Goal: Task Accomplishment & Management: Manage account settings

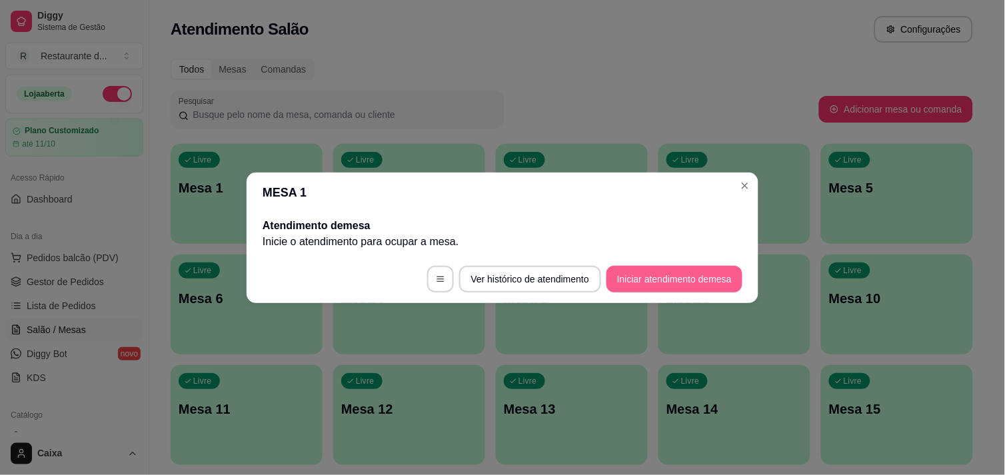
click at [710, 278] on button "Iniciar atendimento de mesa" at bounding box center [674, 279] width 136 height 27
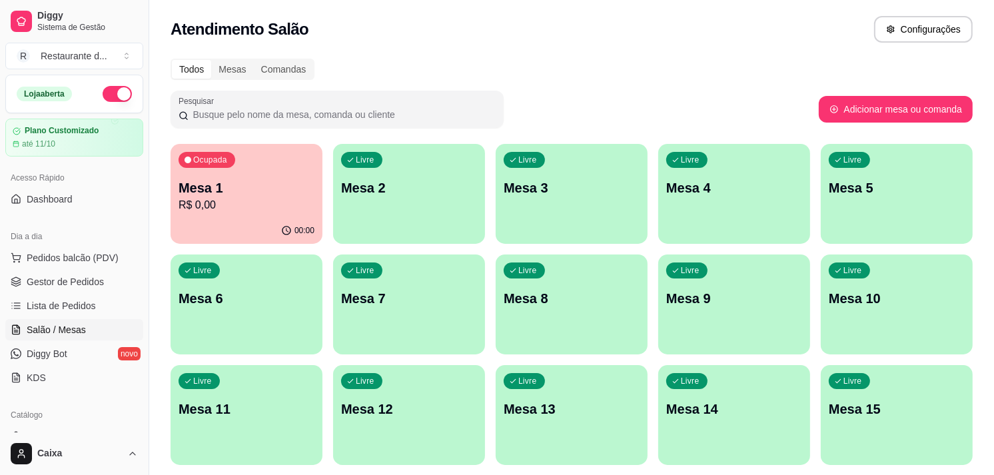
click at [231, 200] on p "R$ 0,00" at bounding box center [247, 205] width 136 height 16
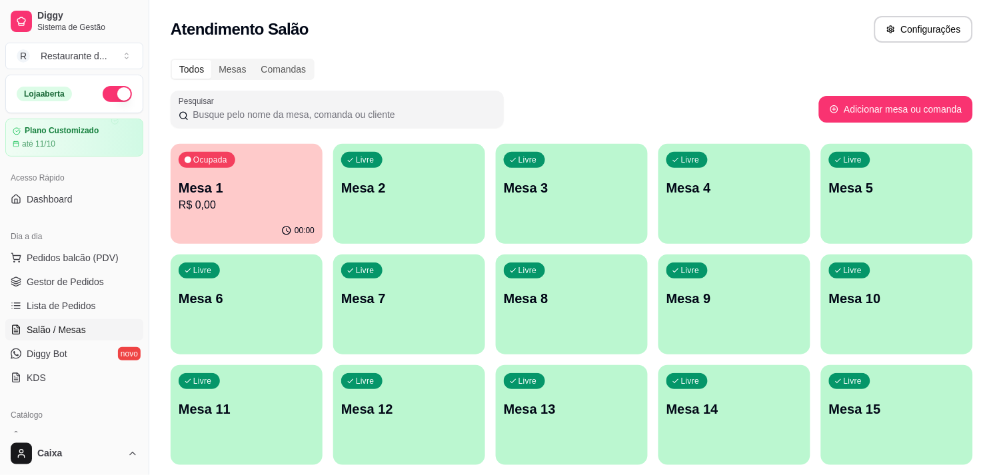
click at [693, 140] on button "Adicionar itens na mesa" at bounding box center [672, 139] width 119 height 27
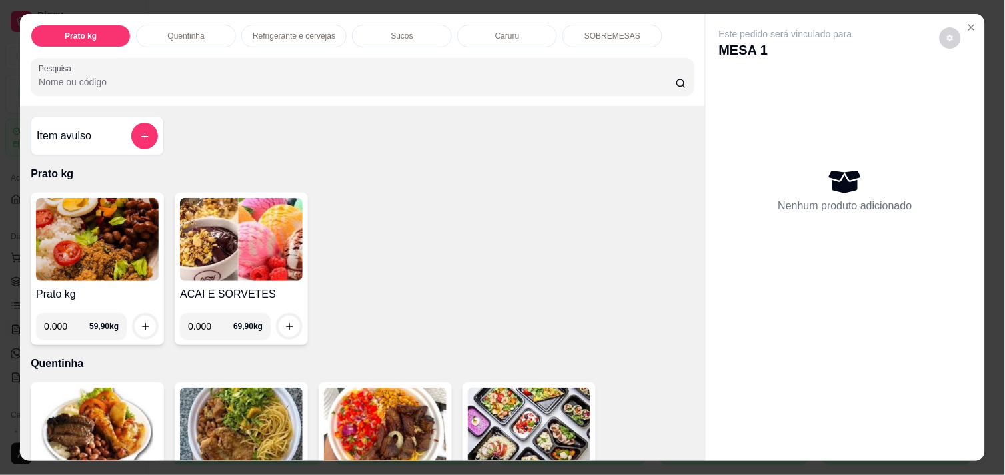
click at [237, 278] on div "ACAI E SORVETES 0.000 69,90 kg" at bounding box center [241, 269] width 133 height 153
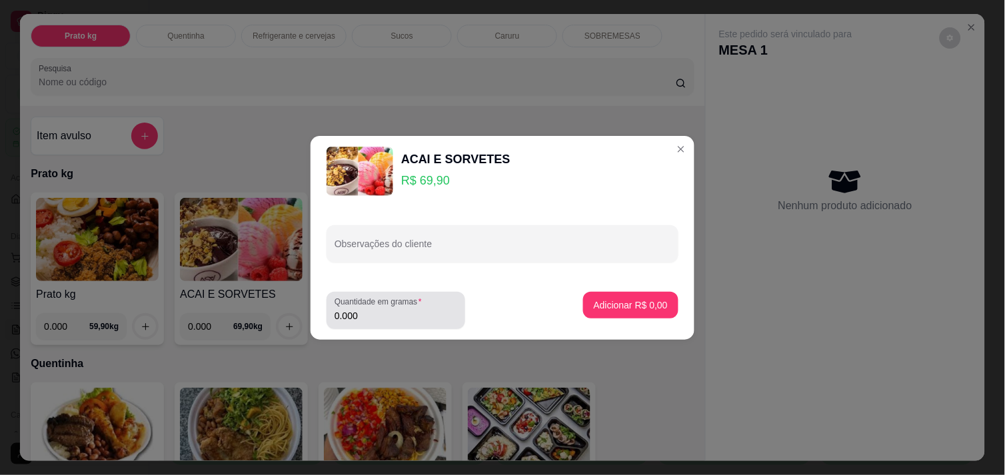
click at [422, 318] on input "0.000" at bounding box center [395, 315] width 123 height 13
type input "0.142"
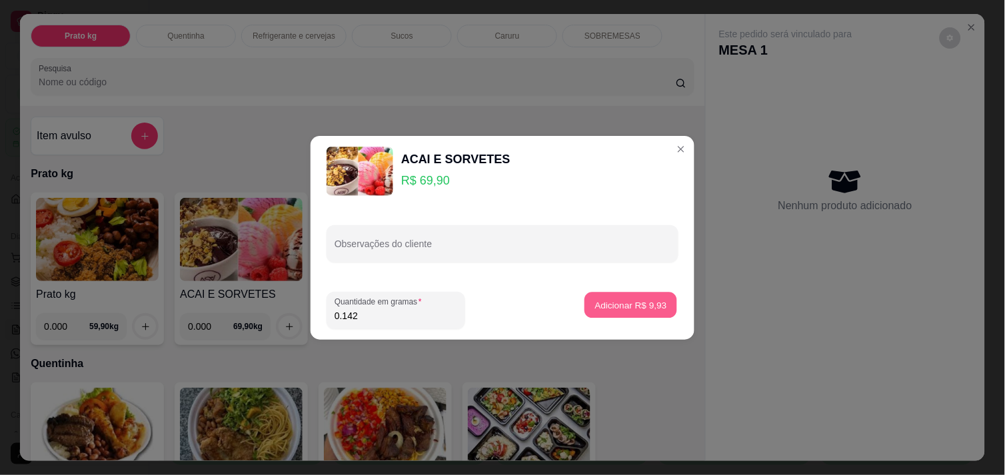
click at [649, 301] on p "Adicionar R$ 9,93" at bounding box center [630, 304] width 72 height 13
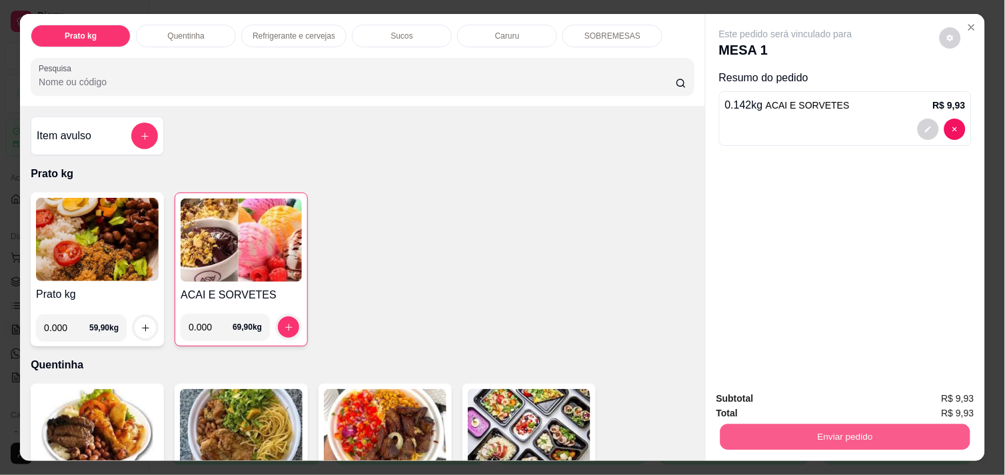
click at [801, 432] on button "Enviar pedido" at bounding box center [845, 437] width 250 height 26
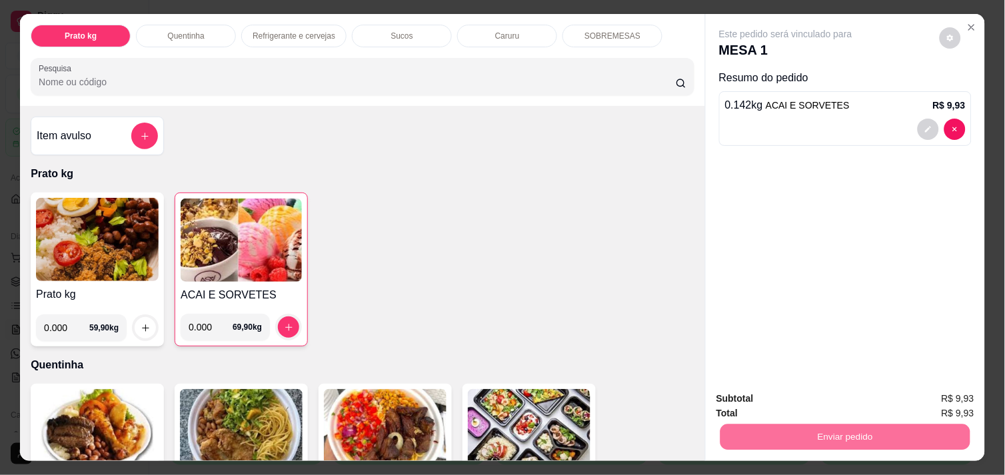
click at [927, 393] on button "Enviar pedido" at bounding box center [938, 398] width 75 height 25
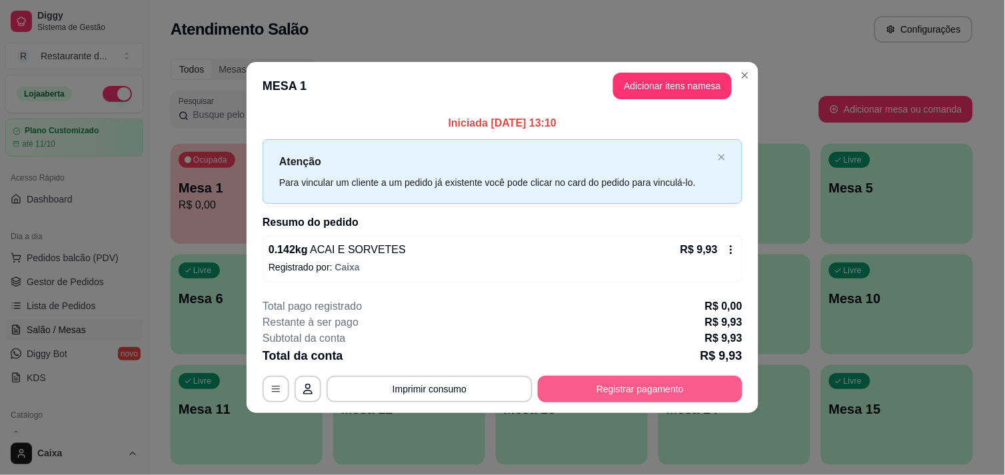
click at [694, 384] on button "Registrar pagamento" at bounding box center [640, 389] width 205 height 27
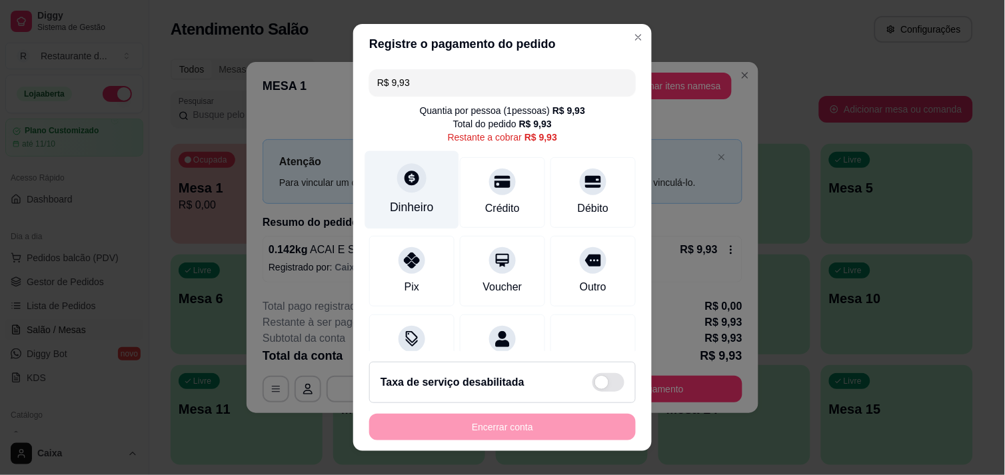
click at [409, 177] on icon at bounding box center [411, 178] width 15 height 15
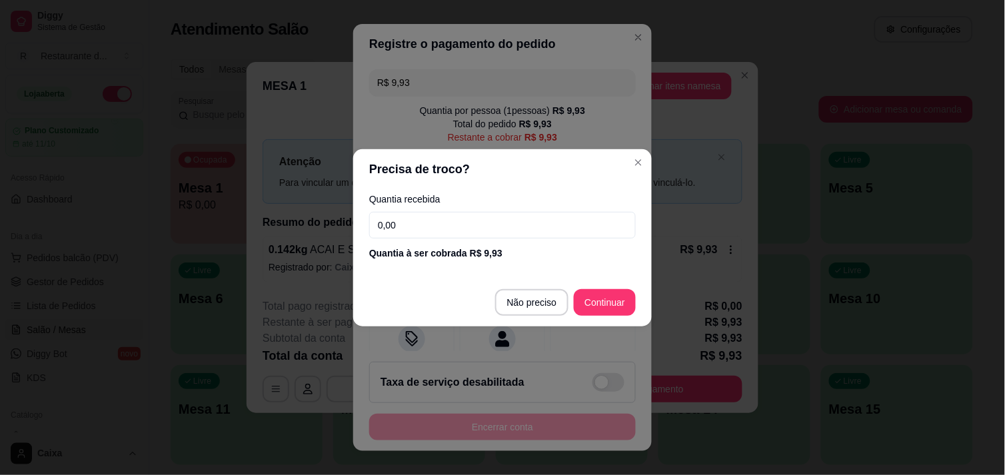
click at [502, 230] on input "0,00" at bounding box center [502, 225] width 266 height 27
type input "9,93"
click at [600, 286] on footer "Não preciso Continuar" at bounding box center [502, 302] width 298 height 48
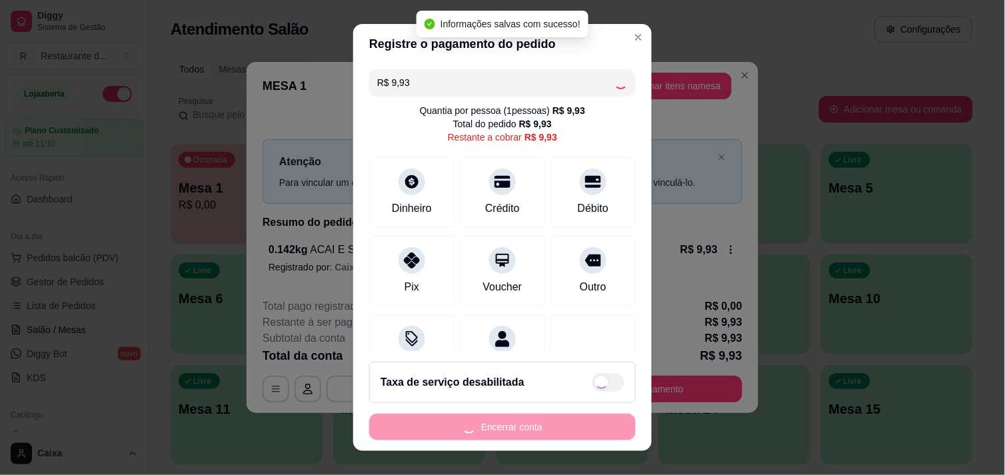
type input "R$ 0,00"
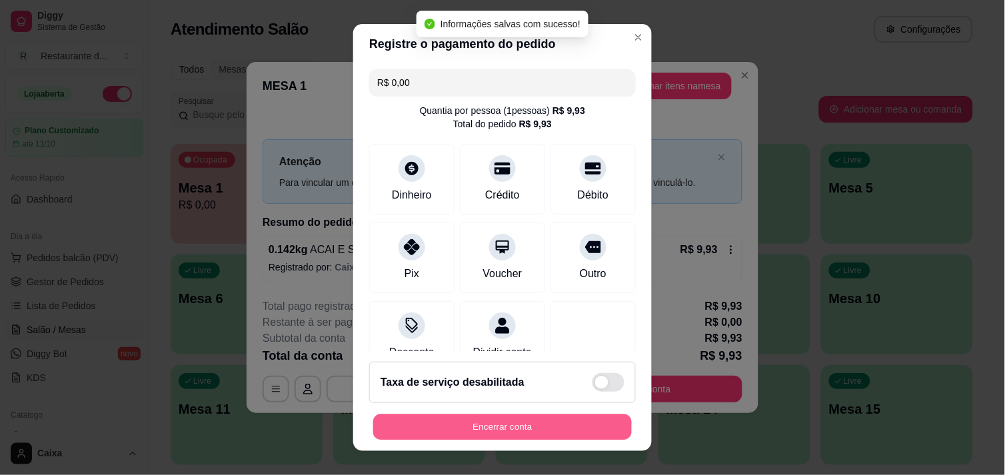
click at [563, 424] on button "Encerrar conta" at bounding box center [502, 427] width 258 height 26
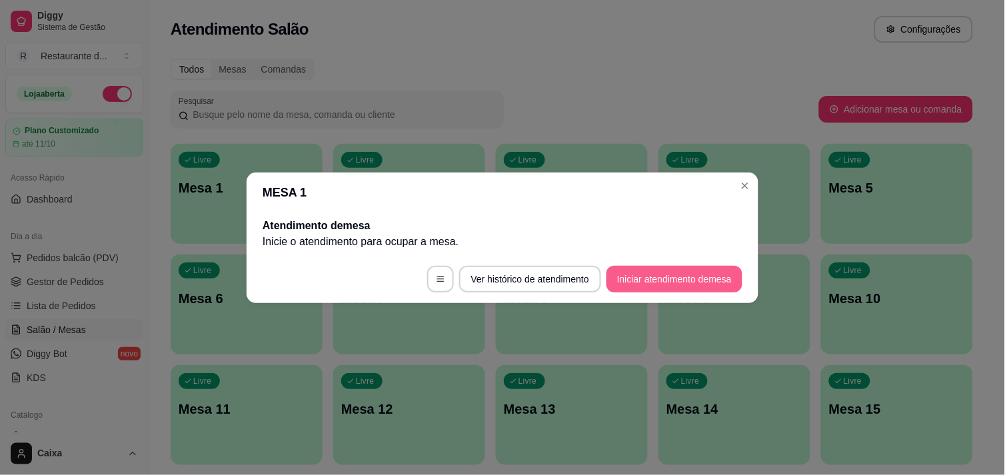
click at [689, 288] on button "Iniciar atendimento de mesa" at bounding box center [674, 279] width 136 height 27
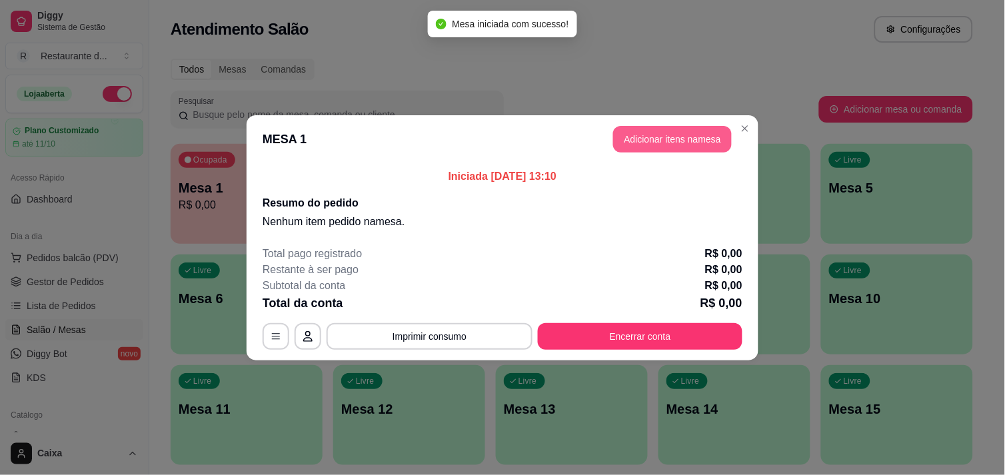
click at [698, 130] on button "Adicionar itens na mesa" at bounding box center [672, 139] width 119 height 27
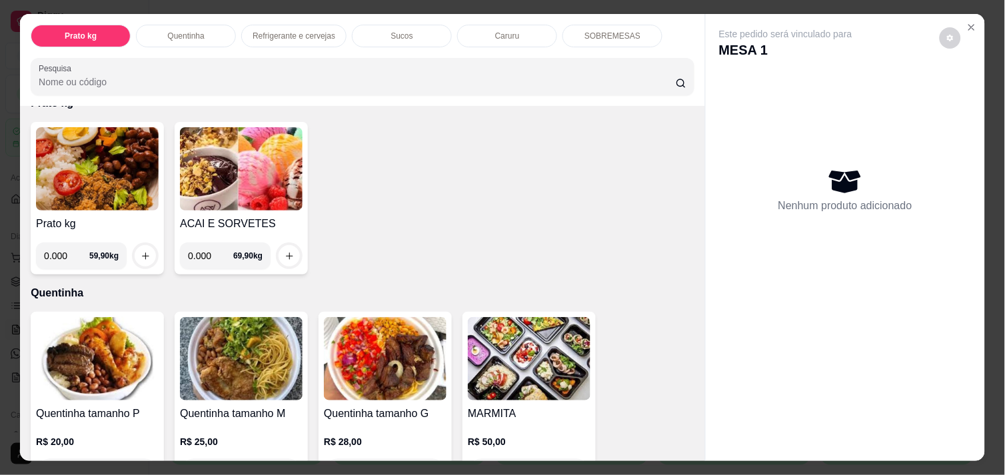
scroll to position [370, 0]
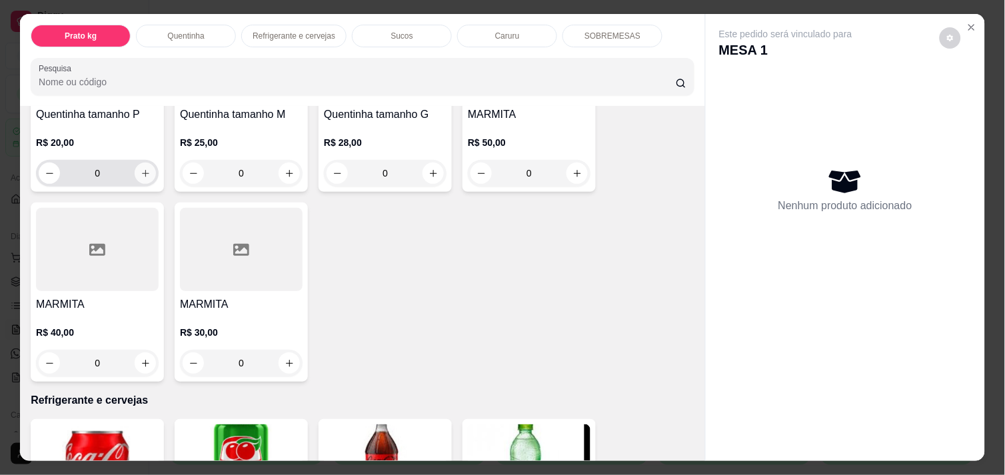
click at [143, 172] on button "increase-product-quantity" at bounding box center [145, 173] width 21 height 21
type input "1"
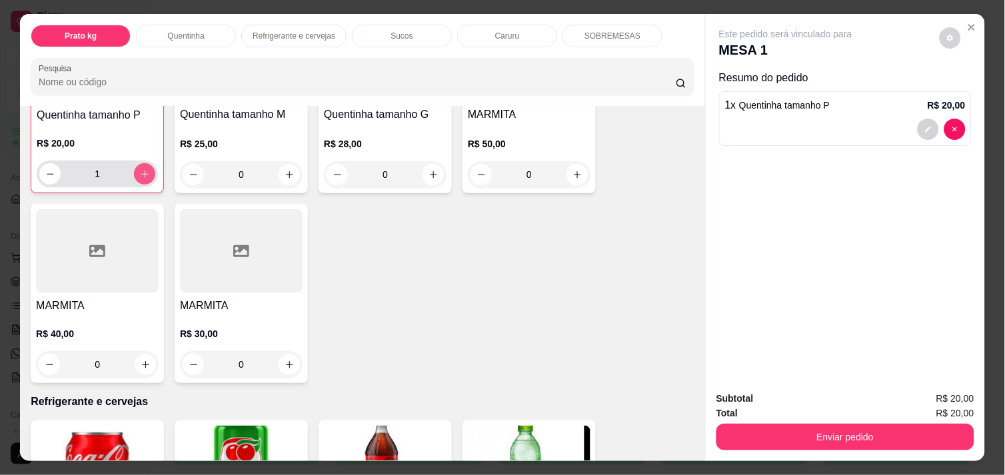
scroll to position [370, 0]
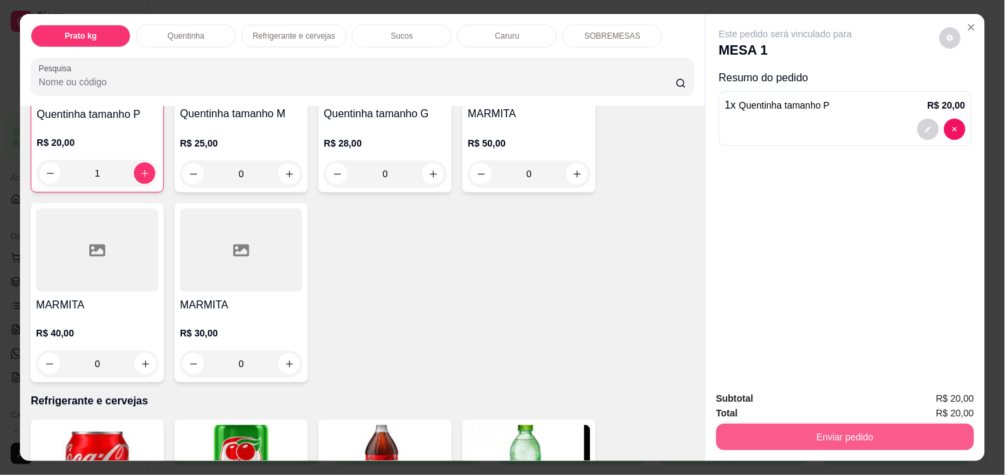
click at [863, 431] on button "Enviar pedido" at bounding box center [845, 437] width 258 height 27
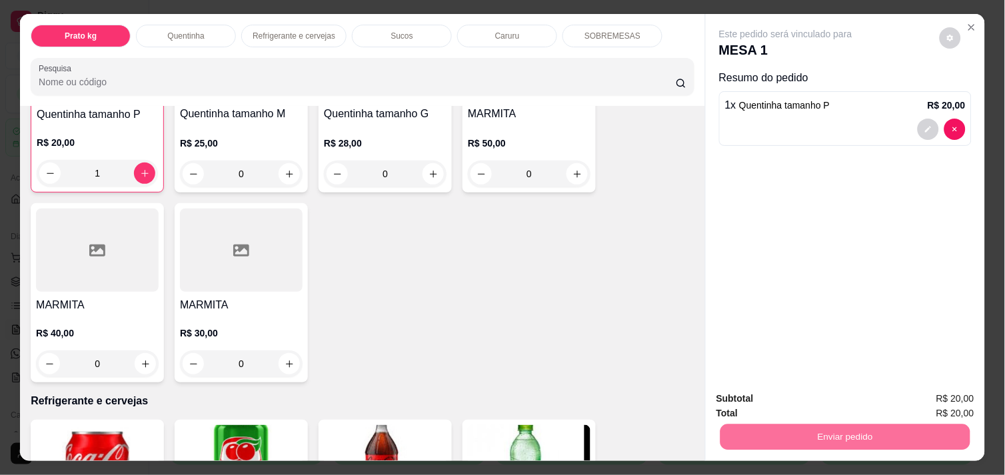
click at [928, 389] on button "Enviar pedido" at bounding box center [939, 398] width 73 height 25
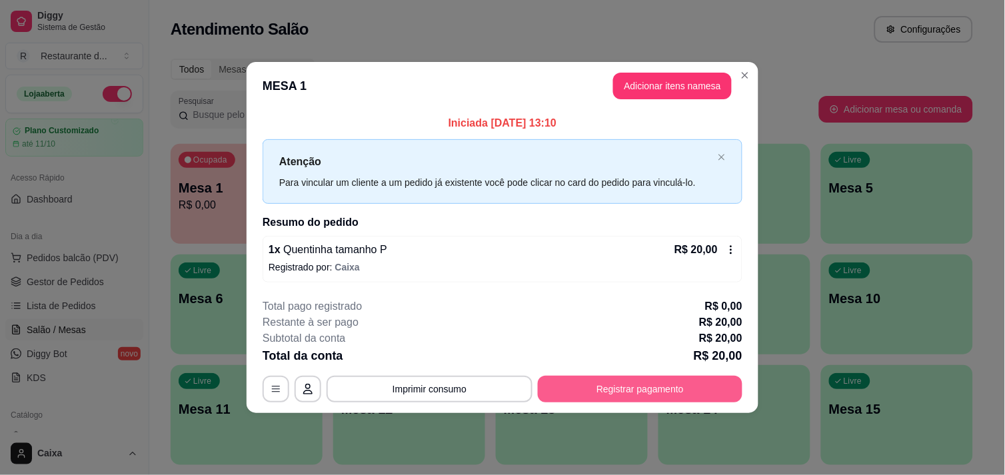
click at [690, 389] on button "Registrar pagamento" at bounding box center [640, 389] width 205 height 27
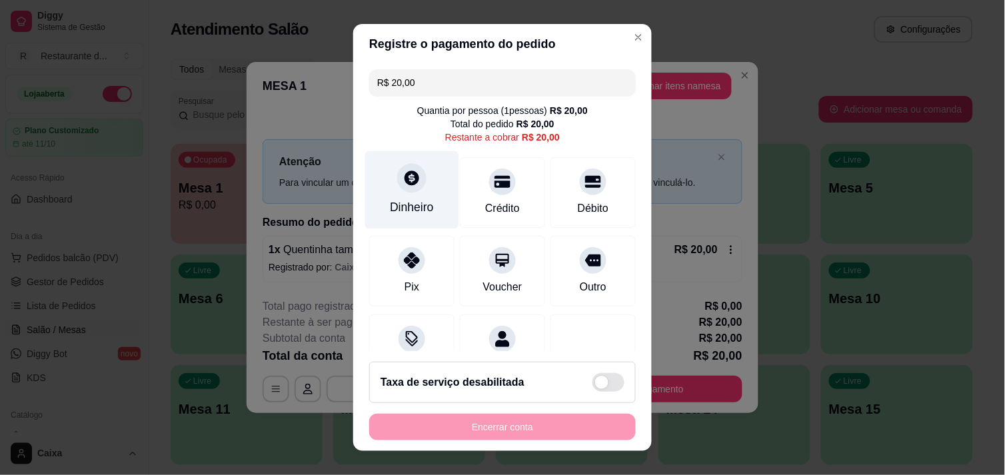
click at [386, 194] on div "Dinheiro" at bounding box center [412, 190] width 94 height 78
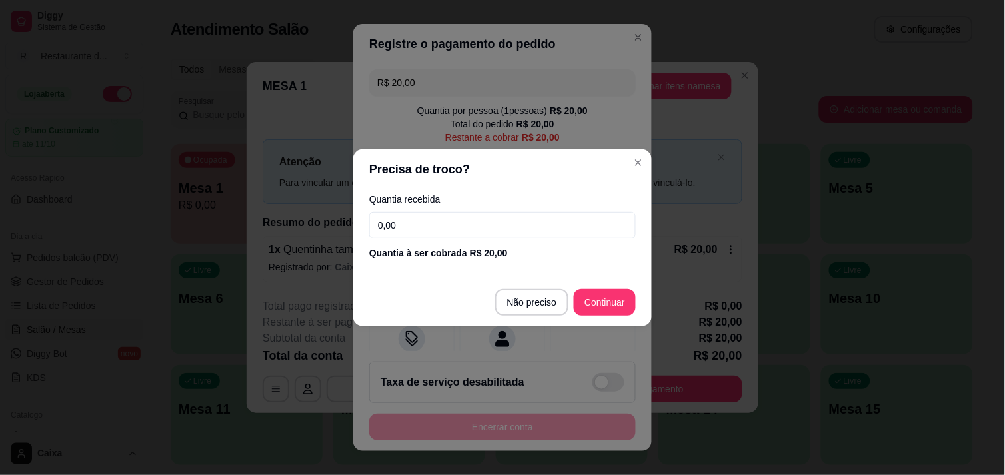
click at [515, 235] on input "0,00" at bounding box center [502, 225] width 266 height 27
type input "20,00"
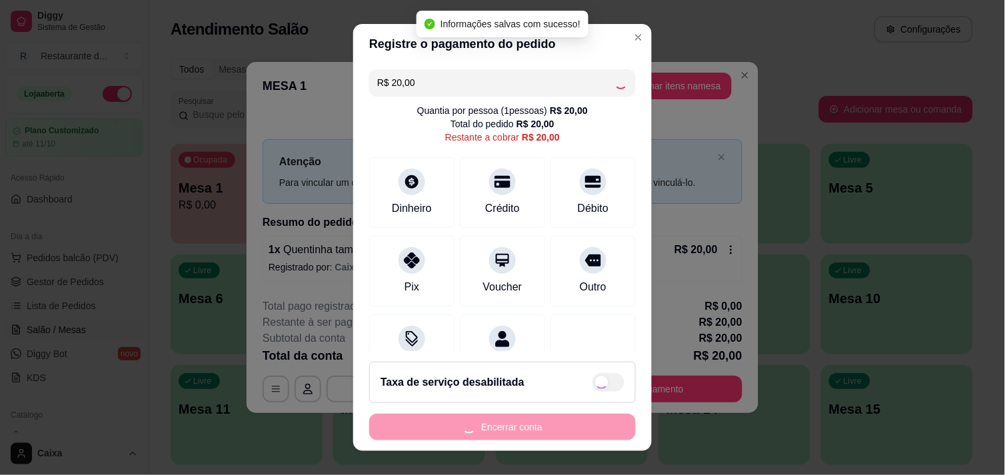
type input "R$ 0,00"
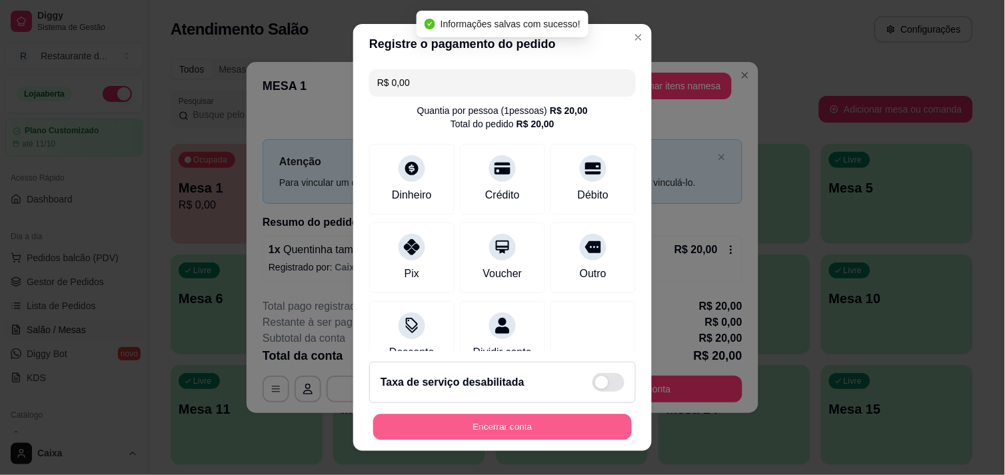
click at [542, 428] on button "Encerrar conta" at bounding box center [502, 427] width 258 height 26
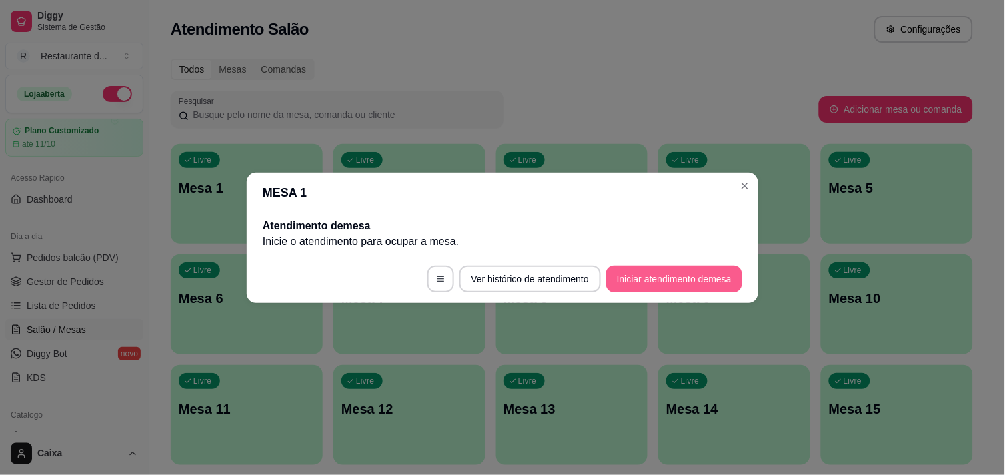
click at [711, 282] on button "Iniciar atendimento de mesa" at bounding box center [674, 279] width 136 height 27
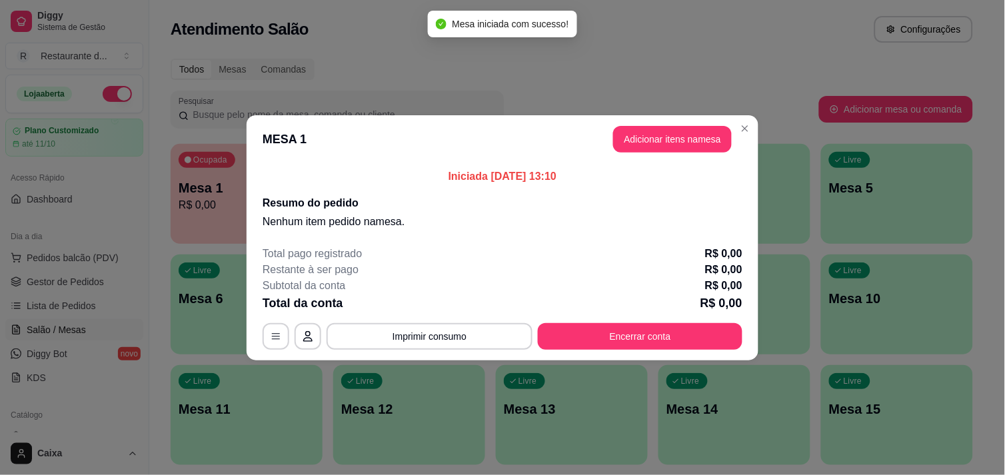
drag, startPoint x: 695, startPoint y: 121, endPoint x: 689, endPoint y: 134, distance: 14.6
click at [694, 121] on header "MESA 1 Adicionar itens na mesa" at bounding box center [503, 139] width 512 height 48
click at [689, 135] on button "Adicionar itens na mesa" at bounding box center [672, 139] width 119 height 27
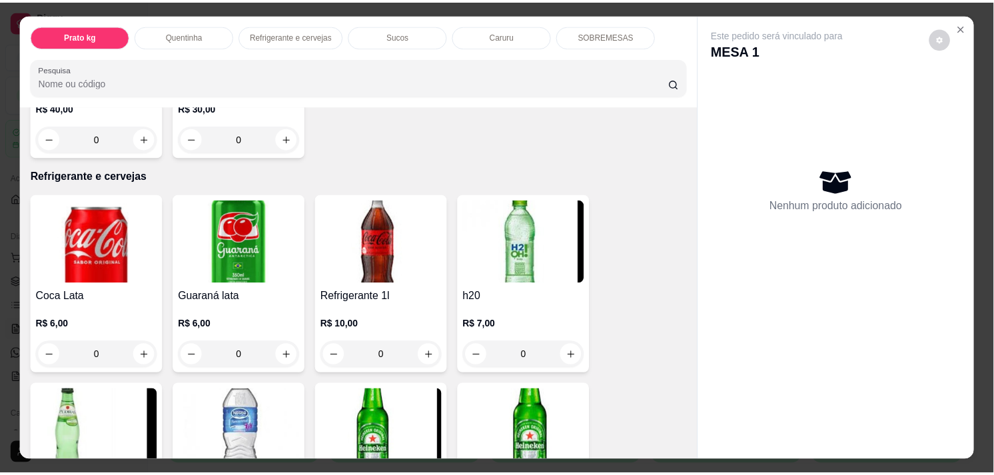
scroll to position [592, 0]
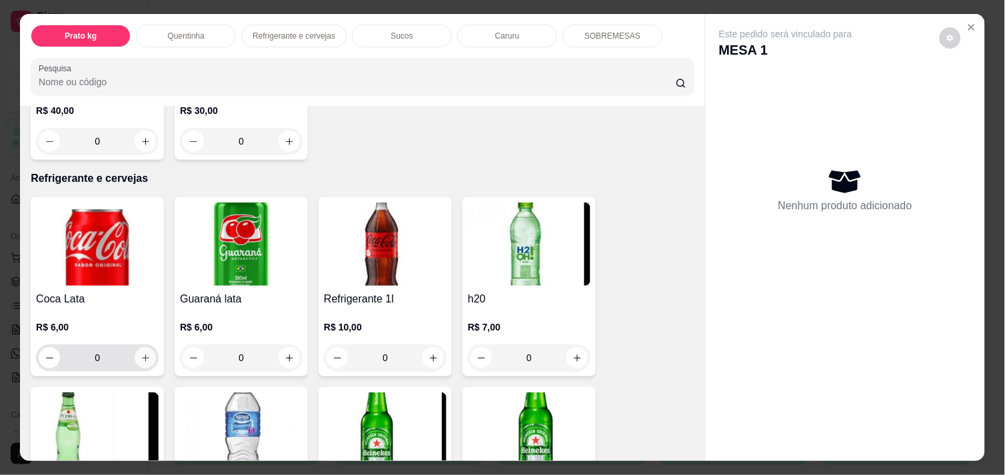
click at [141, 353] on icon "increase-product-quantity" at bounding box center [146, 358] width 10 height 10
type input "1"
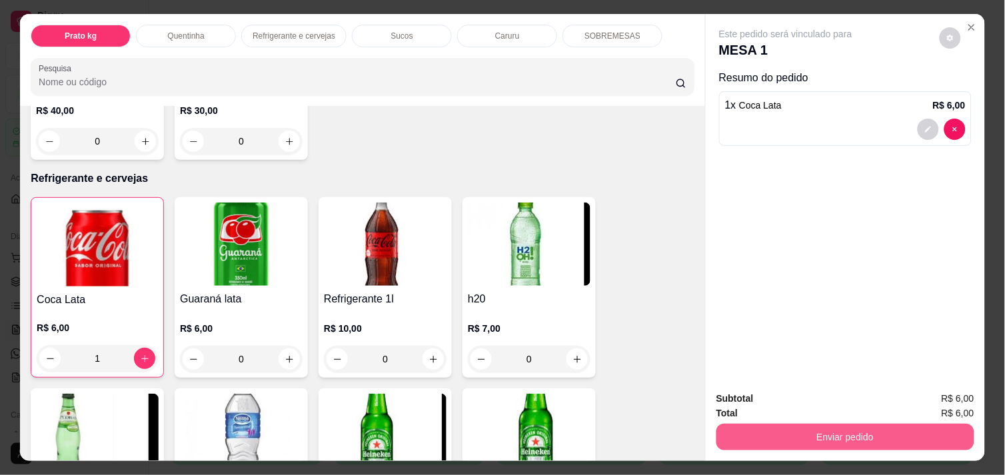
click at [850, 431] on button "Enviar pedido" at bounding box center [845, 437] width 258 height 27
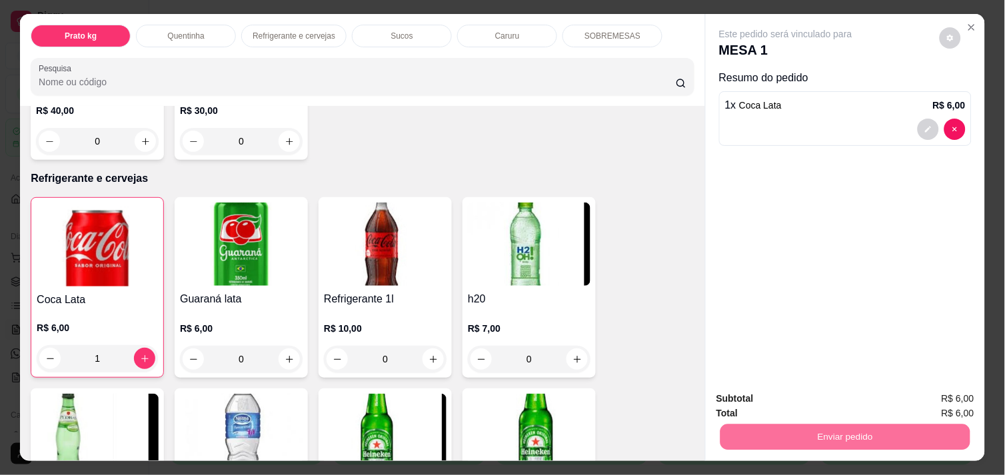
click at [939, 394] on button "Enviar pedido" at bounding box center [938, 398] width 75 height 25
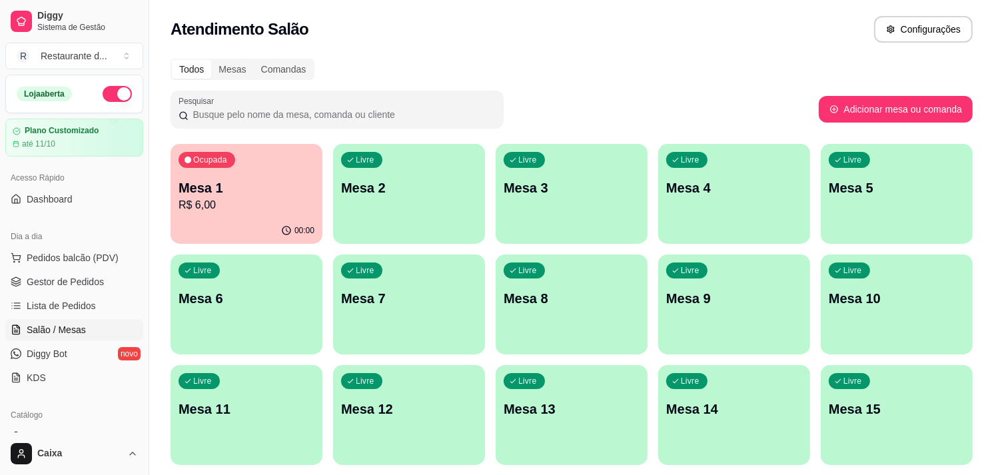
click at [441, 179] on p "Mesa 2" at bounding box center [409, 188] width 136 height 19
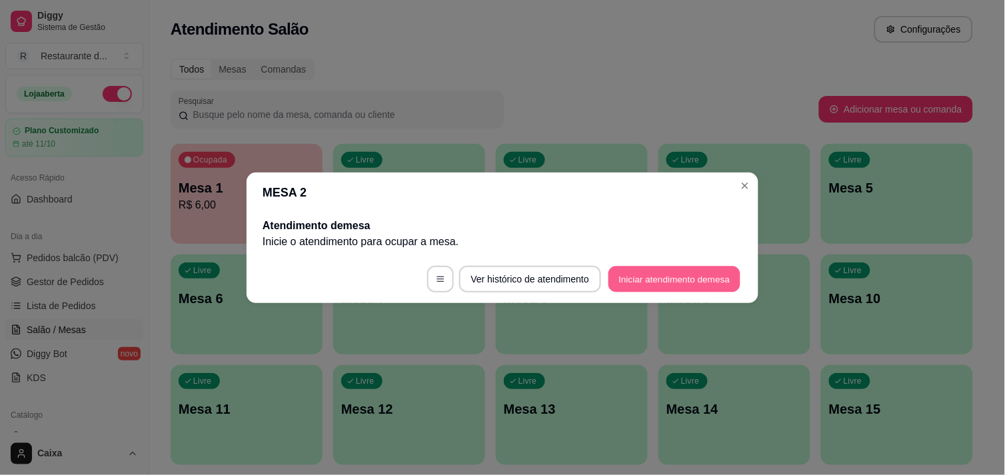
click at [652, 290] on button "Iniciar atendimento de mesa" at bounding box center [674, 279] width 132 height 26
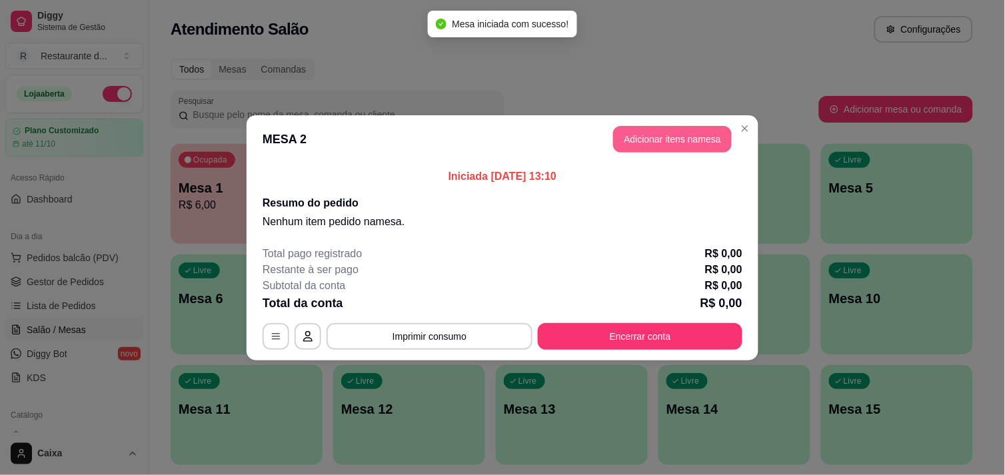
click at [678, 138] on button "Adicionar itens na mesa" at bounding box center [672, 139] width 119 height 27
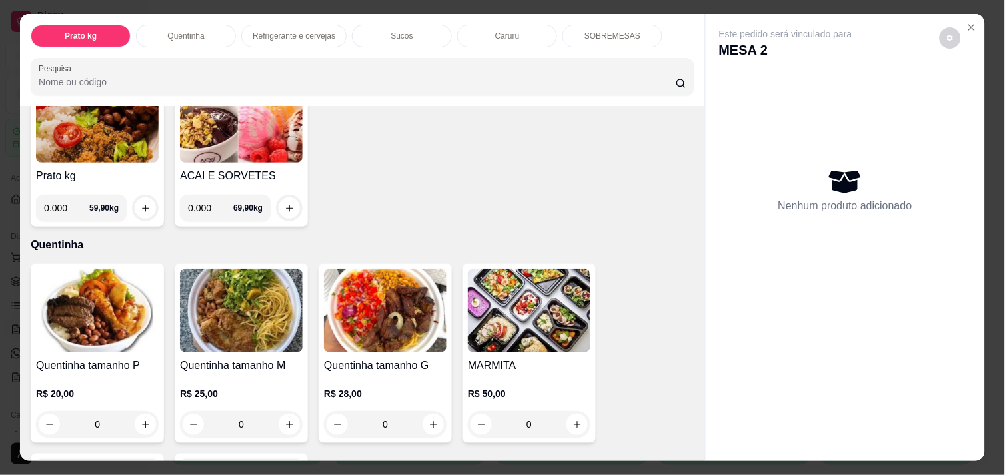
scroll to position [148, 0]
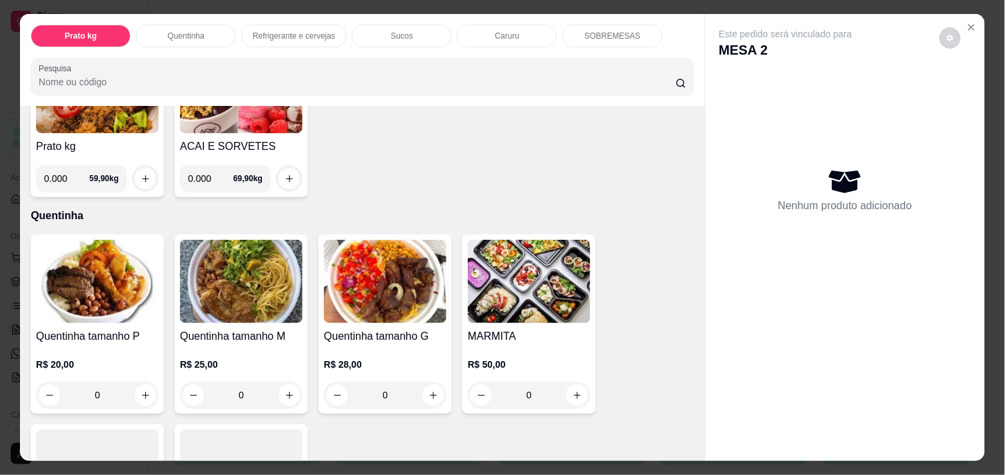
click at [91, 123] on img at bounding box center [97, 91] width 123 height 83
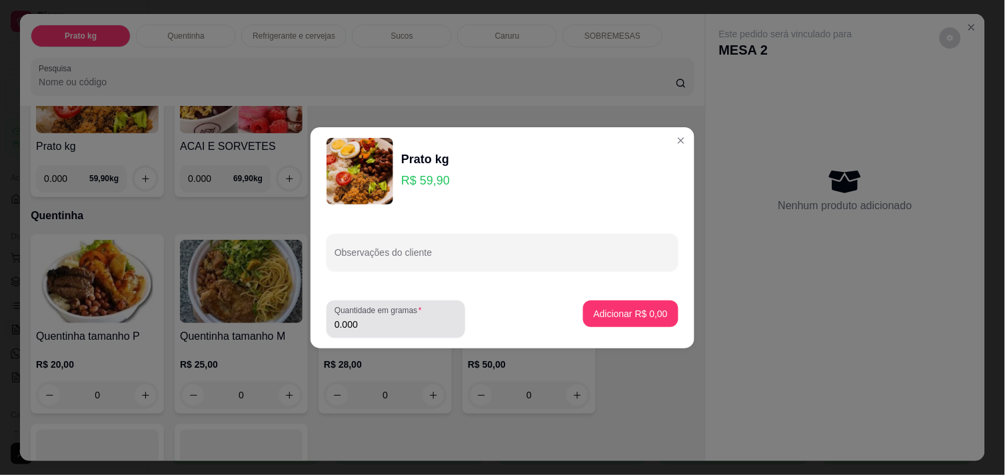
click at [423, 328] on input "0.000" at bounding box center [395, 324] width 123 height 13
type input "0.350"
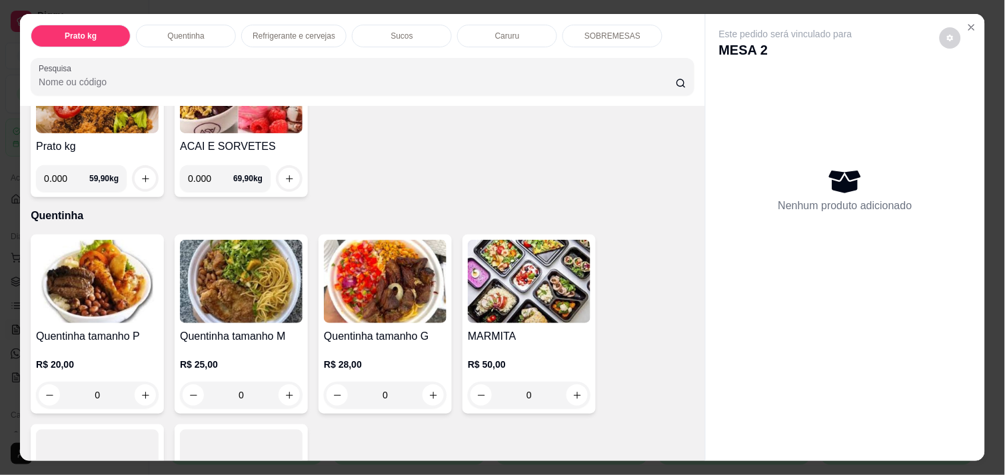
click at [640, 324] on div "Quentinha tamanho P R$ 20,00 0 Quentinha tamanho M R$ 25,00 0 Quentinha tamanho…" at bounding box center [363, 419] width 664 height 369
click at [124, 139] on h4 "Prato kg" at bounding box center [97, 147] width 123 height 16
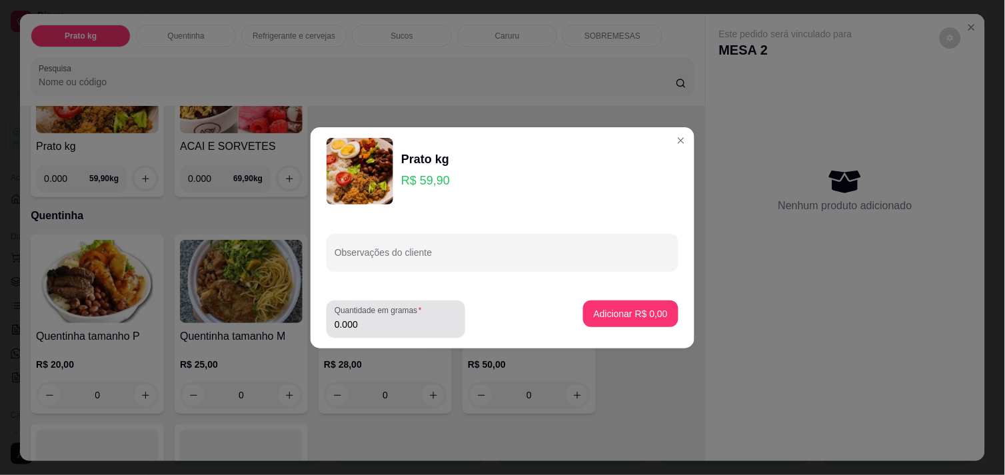
click at [463, 317] on div "Quantidade em gramas 0.000" at bounding box center [395, 318] width 139 height 37
type input "0.350"
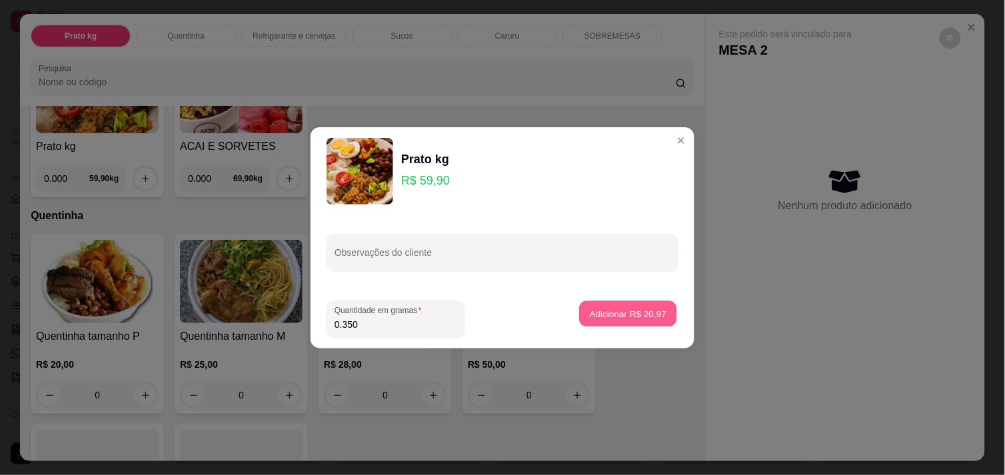
click at [618, 303] on button "Adicionar R$ 20,97" at bounding box center [628, 313] width 98 height 26
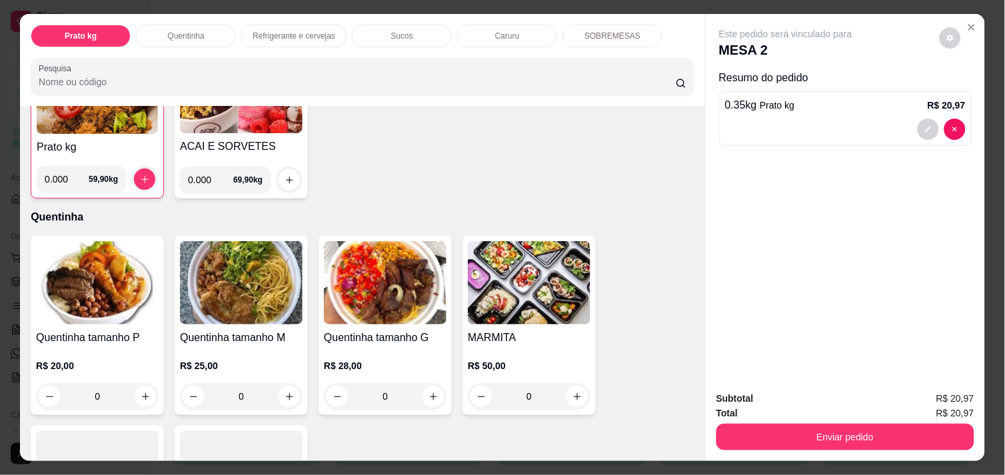
scroll to position [149, 0]
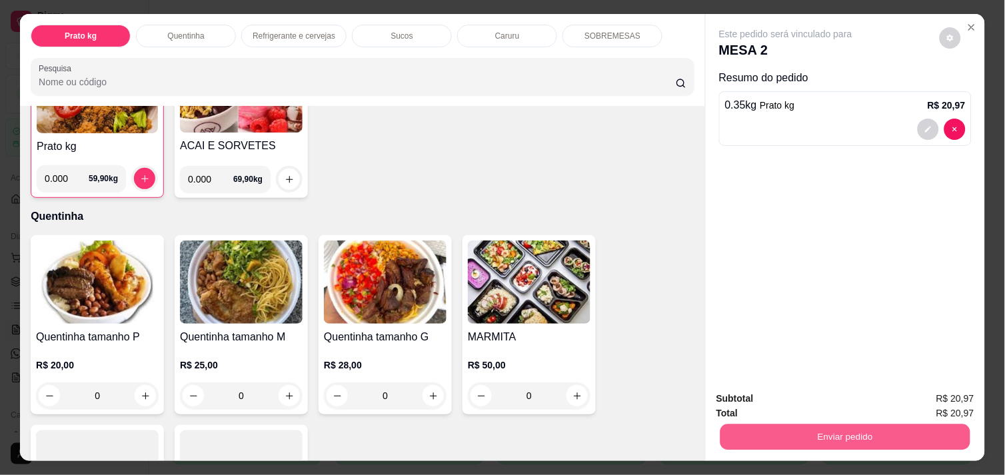
click at [813, 430] on button "Enviar pedido" at bounding box center [845, 437] width 250 height 26
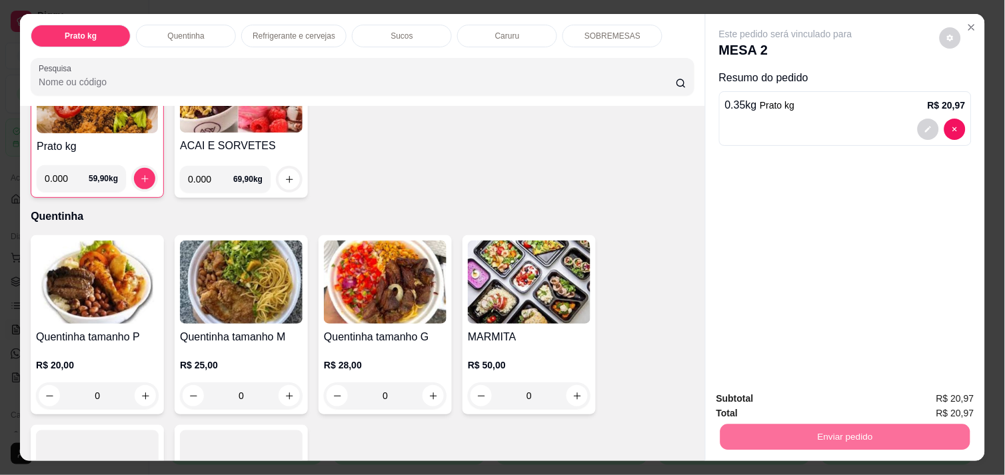
click at [665, 255] on div "Quentinha tamanho P R$ 20,00 0 Quentinha tamanho M R$ 25,00 0 Quentinha tamanho…" at bounding box center [363, 419] width 664 height 369
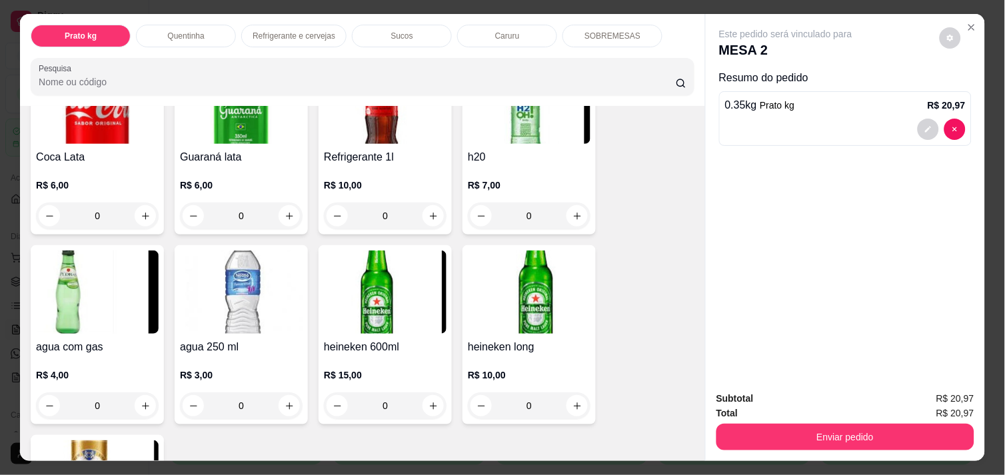
scroll to position [722, 0]
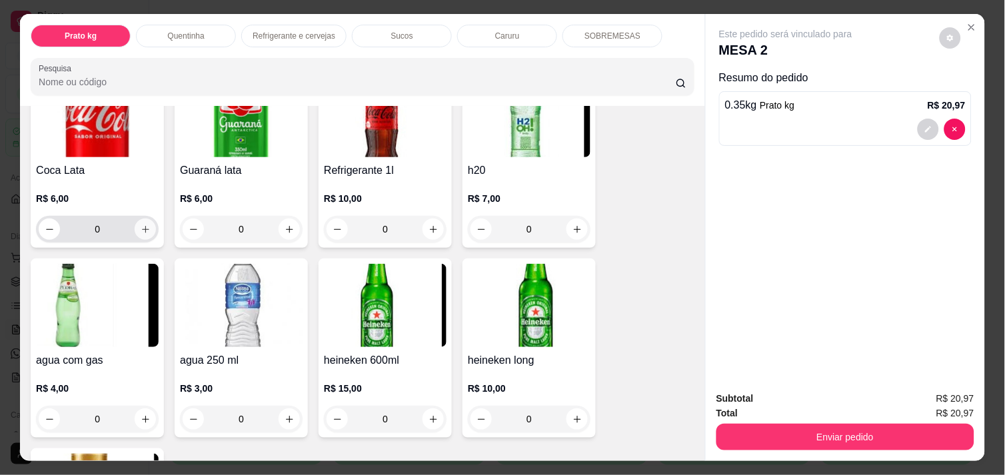
click at [141, 225] on icon "increase-product-quantity" at bounding box center [146, 230] width 10 height 10
type input "1"
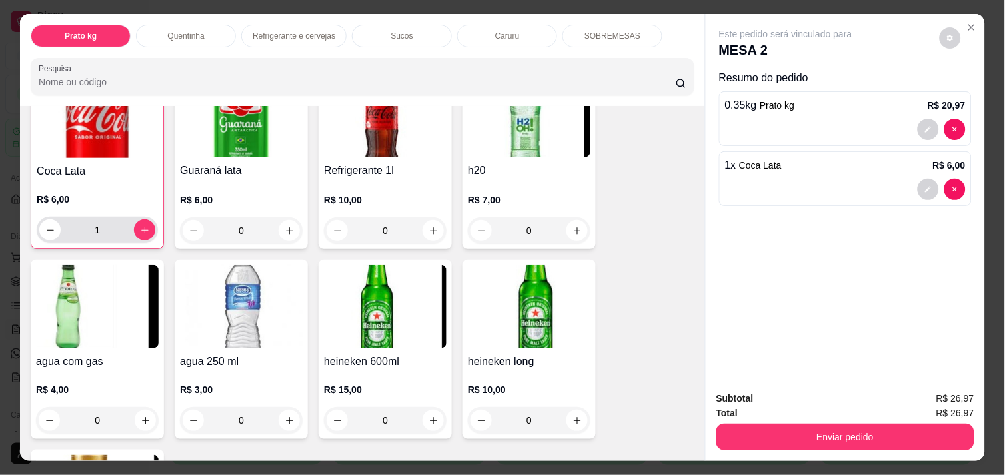
scroll to position [722, 0]
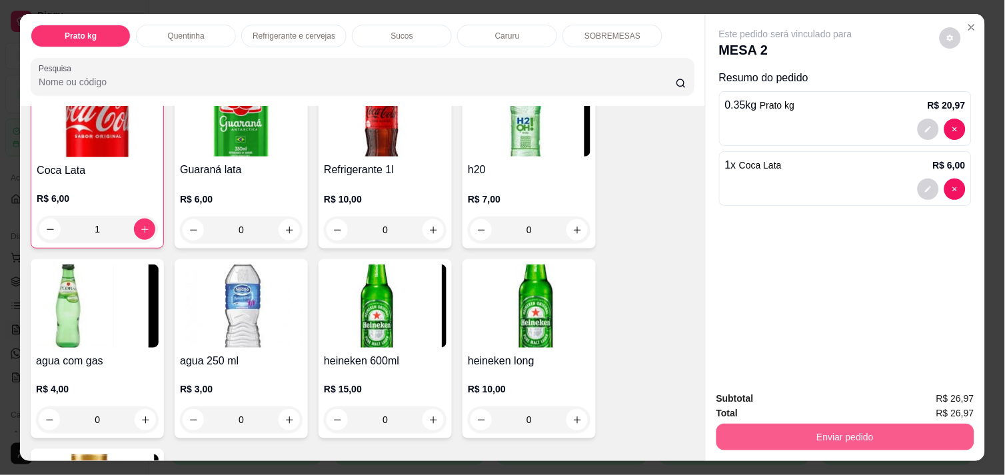
click at [818, 428] on button "Enviar pedido" at bounding box center [845, 437] width 258 height 27
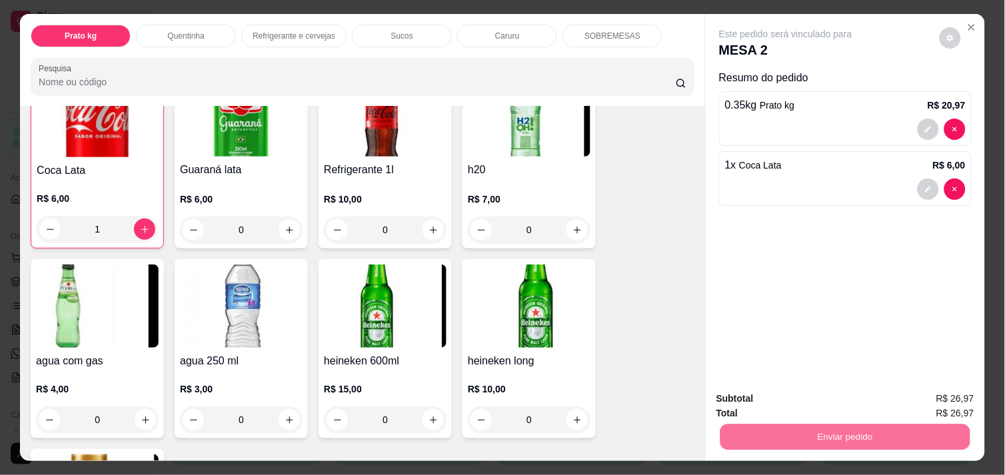
click at [927, 397] on button "Enviar pedido" at bounding box center [938, 398] width 75 height 25
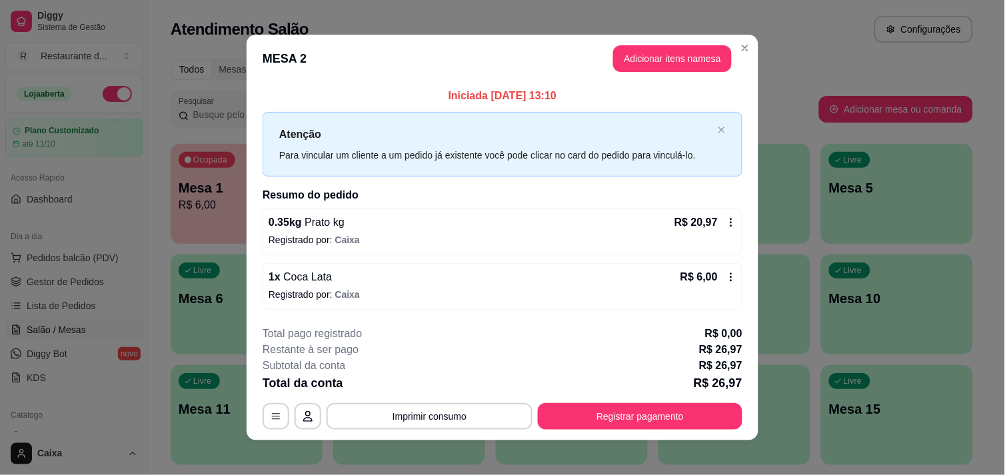
click at [726, 222] on icon at bounding box center [731, 222] width 11 height 11
click at [520, 236] on p "Registrado por: Caixa" at bounding box center [502, 239] width 468 height 13
click at [678, 415] on button "Registrar pagamento" at bounding box center [640, 417] width 199 height 26
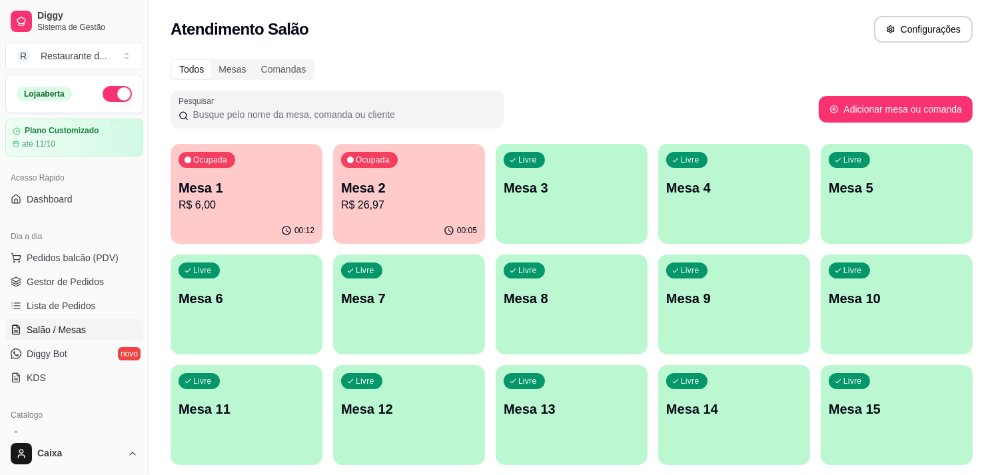
click at [590, 201] on div "Livre Mesa 3" at bounding box center [572, 186] width 152 height 84
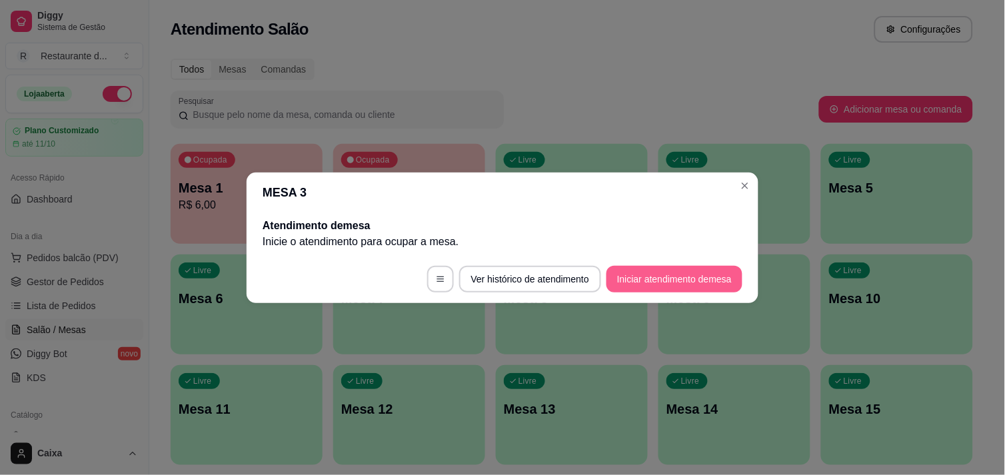
click at [690, 281] on button "Iniciar atendimento de mesa" at bounding box center [674, 279] width 136 height 27
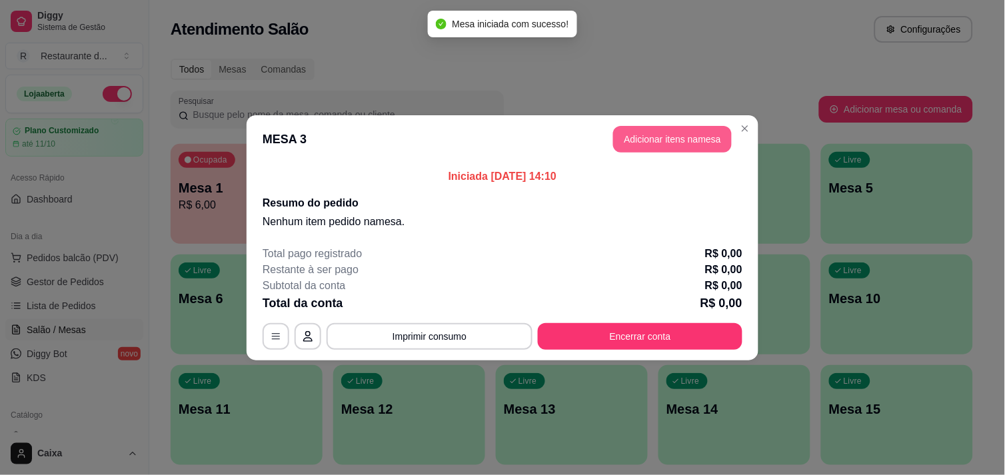
click at [676, 137] on button "Adicionar itens na mesa" at bounding box center [672, 139] width 119 height 27
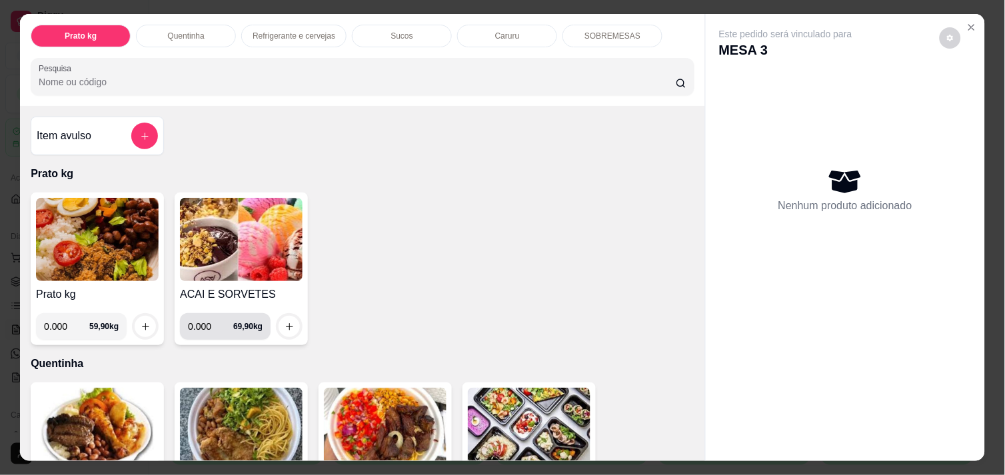
click at [245, 326] on div "0.000 69,90 kg" at bounding box center [225, 326] width 75 height 27
click at [256, 286] on h4 "ACAI E SORVETES" at bounding box center [241, 294] width 123 height 16
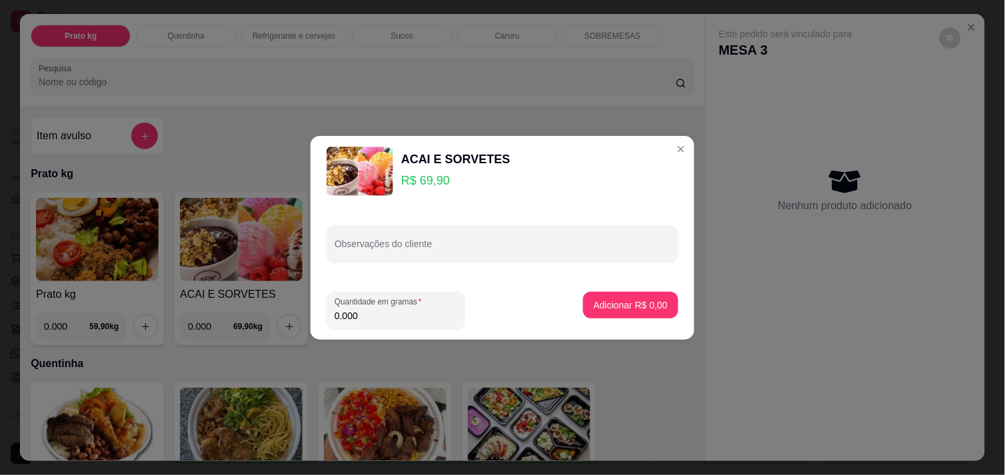
click at [414, 310] on input "0.000" at bounding box center [395, 315] width 123 height 13
type input "0.452"
click at [634, 314] on button "Adicionar R$ 31,59" at bounding box center [628, 305] width 101 height 27
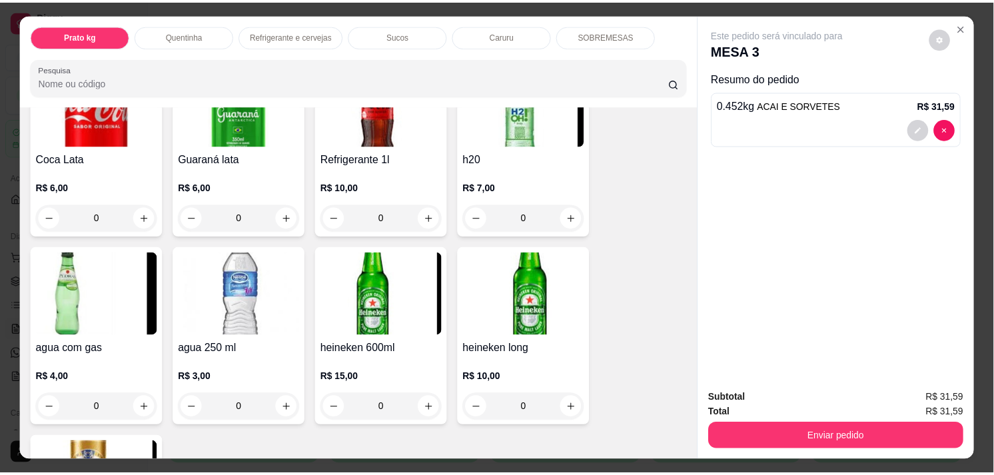
scroll to position [740, 0]
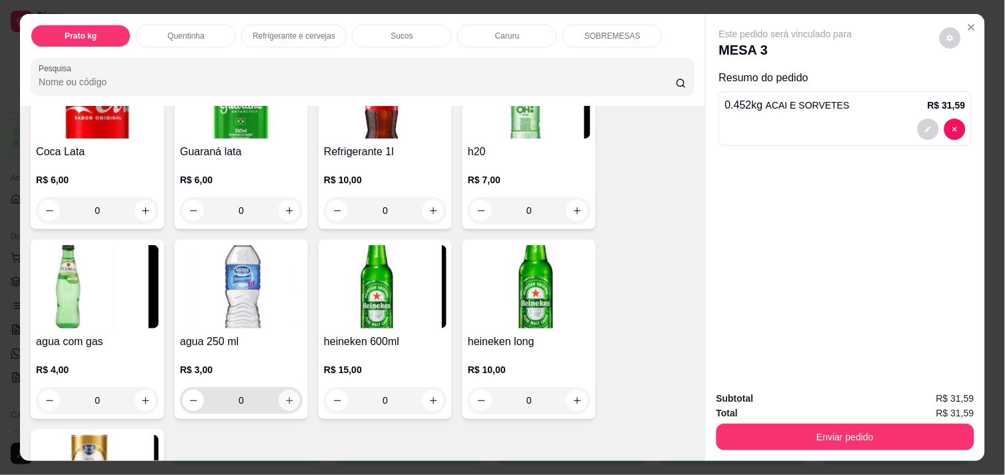
click at [284, 396] on icon "increase-product-quantity" at bounding box center [289, 401] width 10 height 10
type input "1"
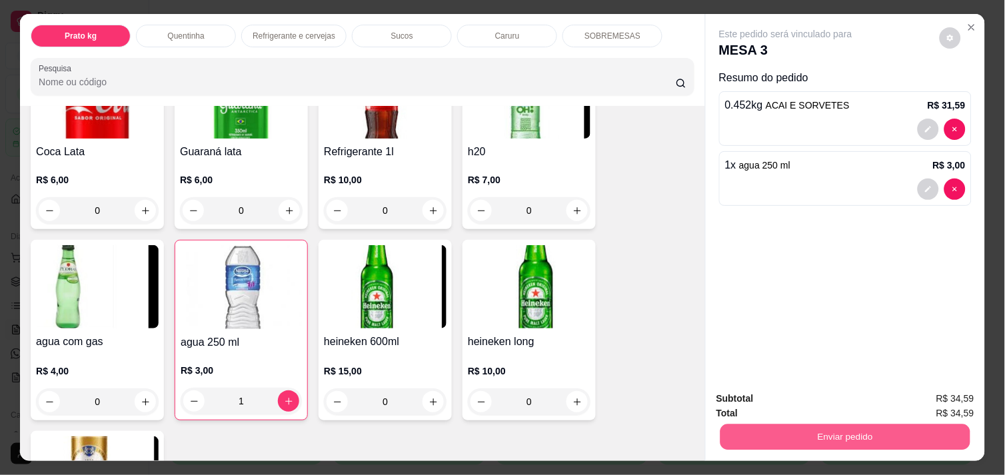
click at [822, 424] on button "Enviar pedido" at bounding box center [845, 437] width 250 height 26
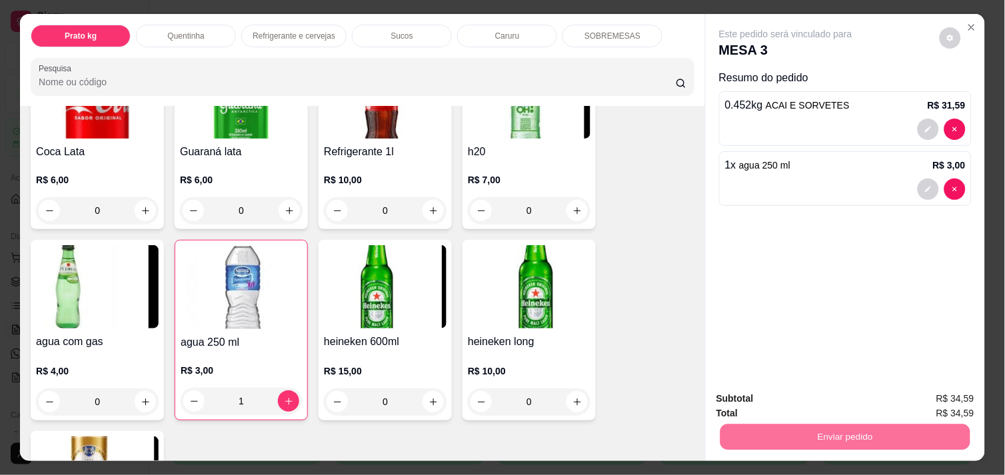
click at [940, 390] on button "Enviar pedido" at bounding box center [938, 398] width 75 height 25
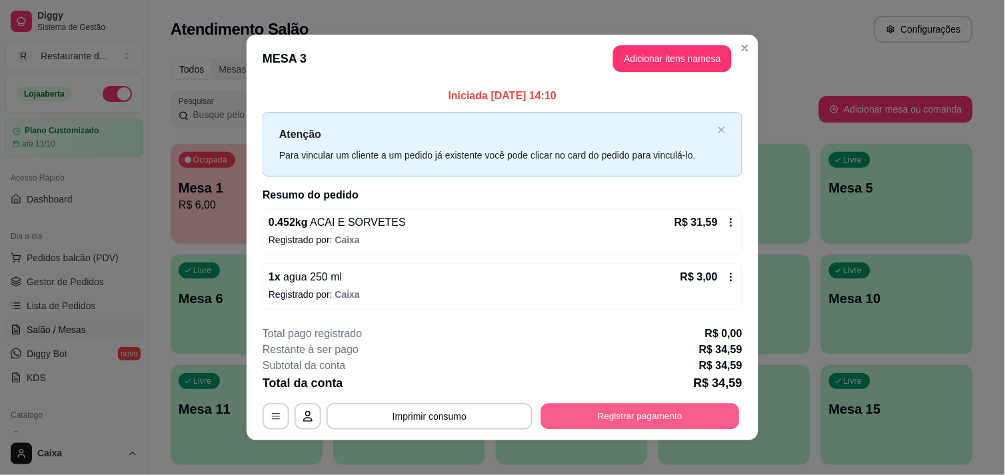
click at [688, 414] on button "Registrar pagamento" at bounding box center [640, 417] width 199 height 26
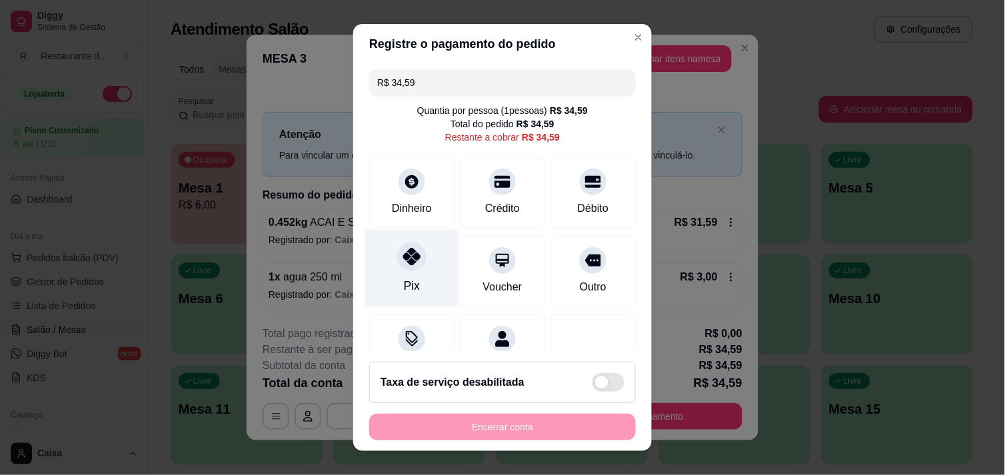
click at [410, 250] on div at bounding box center [411, 256] width 29 height 29
type input "R$ 0,00"
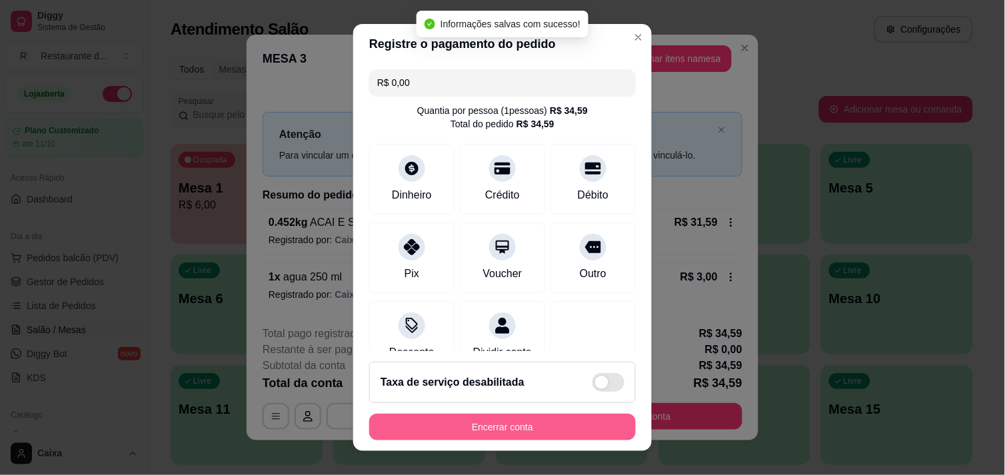
click at [530, 424] on button "Encerrar conta" at bounding box center [502, 427] width 266 height 27
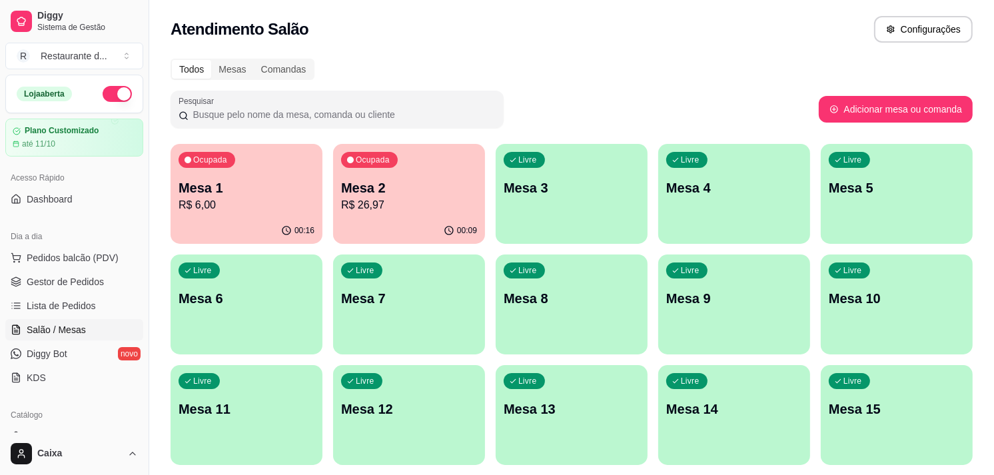
click at [402, 209] on p "R$ 26,97" at bounding box center [409, 205] width 136 height 16
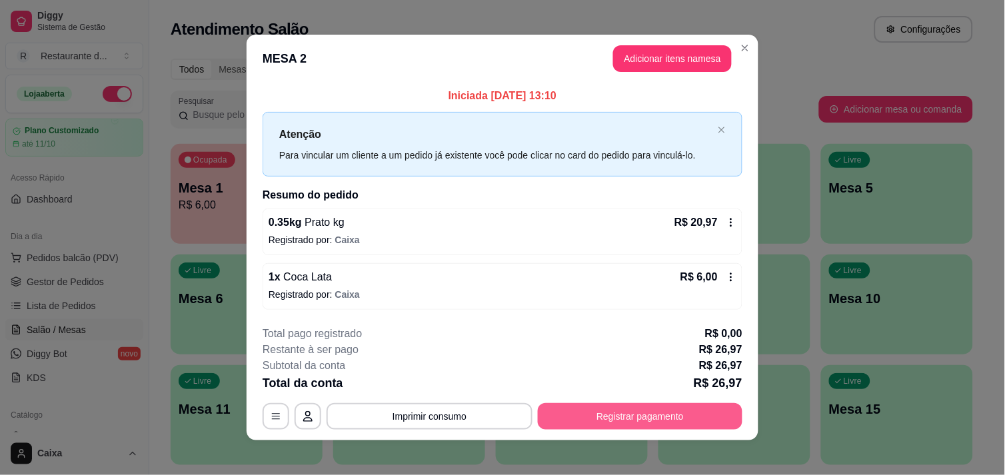
click at [682, 404] on button "Registrar pagamento" at bounding box center [640, 416] width 205 height 27
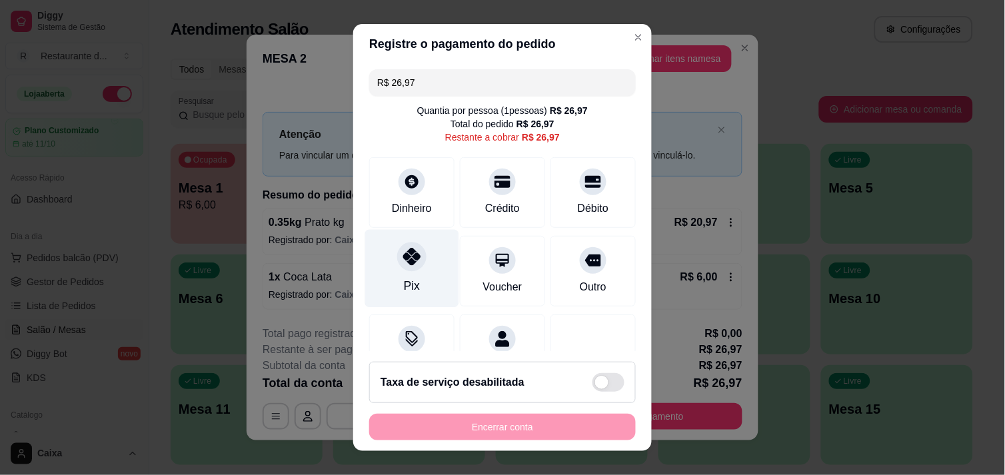
click at [390, 267] on div "Pix" at bounding box center [412, 268] width 94 height 78
type input "R$ 0,00"
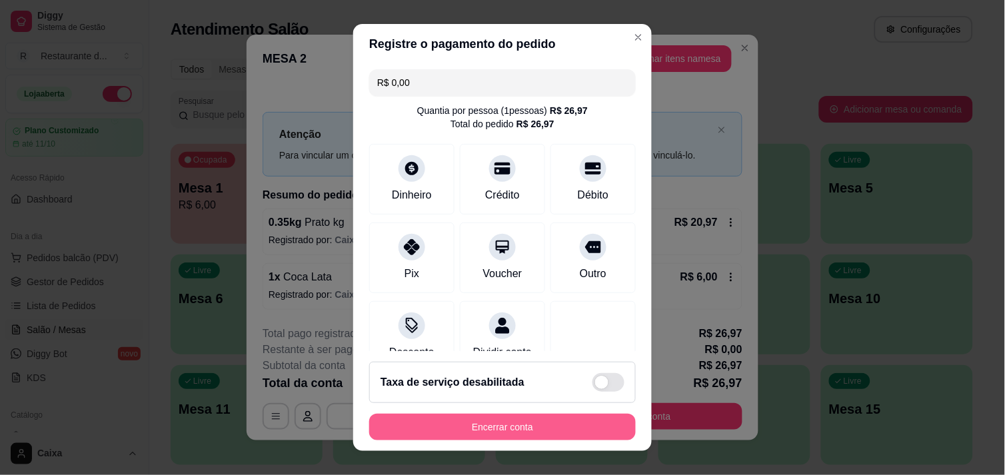
click at [489, 418] on button "Encerrar conta" at bounding box center [502, 427] width 266 height 27
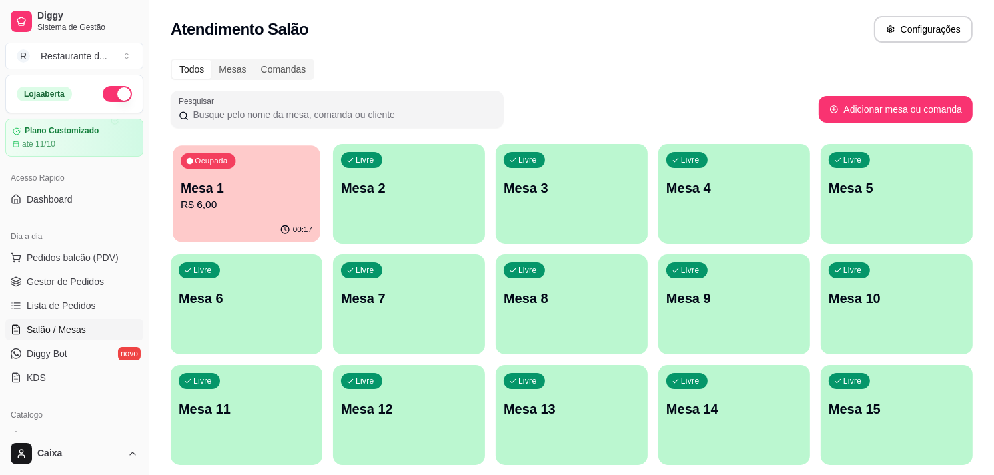
click at [270, 198] on p "R$ 6,00" at bounding box center [247, 204] width 132 height 15
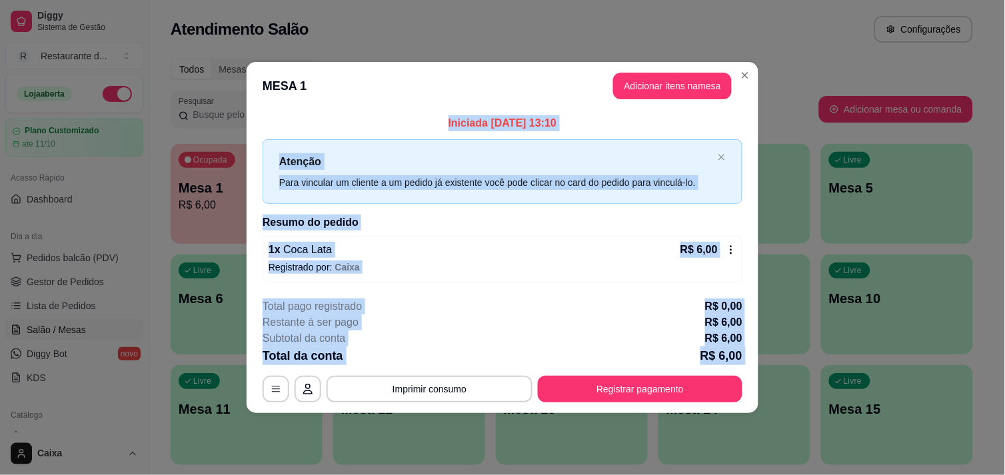
drag, startPoint x: 666, startPoint y: 71, endPoint x: 676, endPoint y: 378, distance: 307.3
click at [676, 378] on section "**********" at bounding box center [503, 237] width 512 height 351
click at [669, 390] on button "Registrar pagamento" at bounding box center [640, 389] width 205 height 27
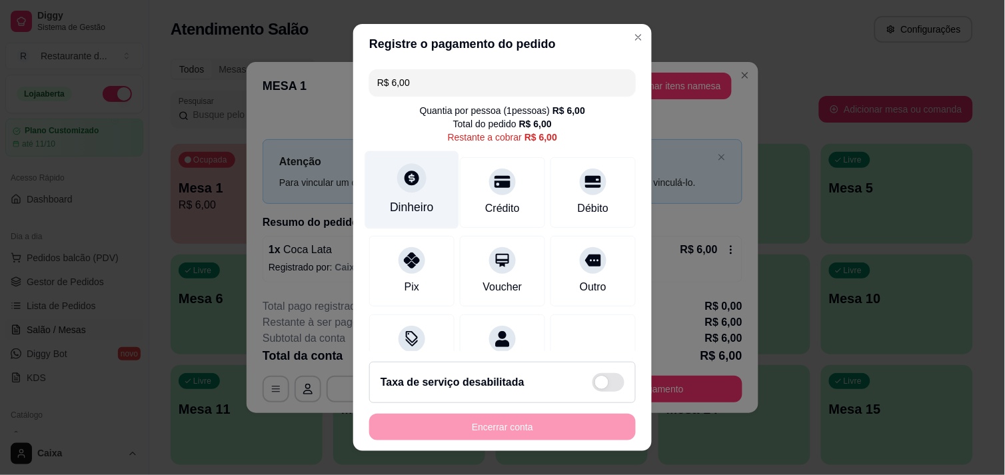
click at [407, 195] on div "Dinheiro" at bounding box center [412, 190] width 94 height 78
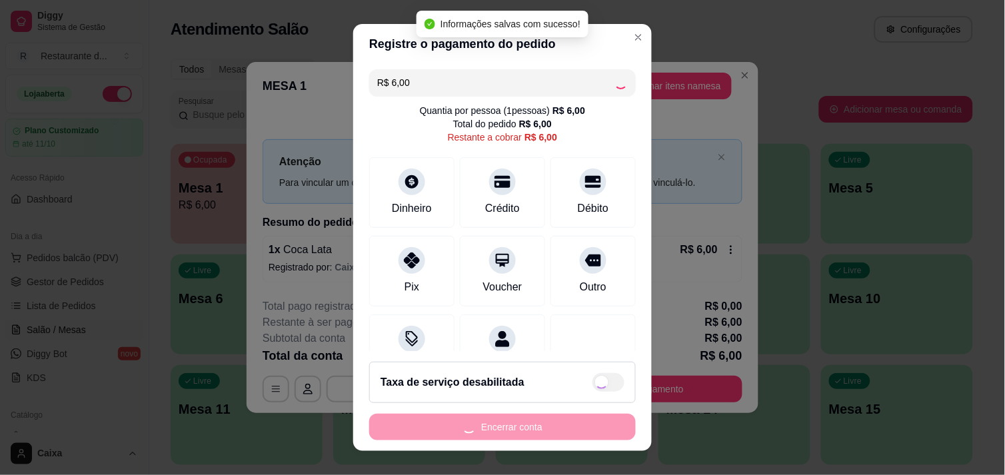
type input "R$ 0,00"
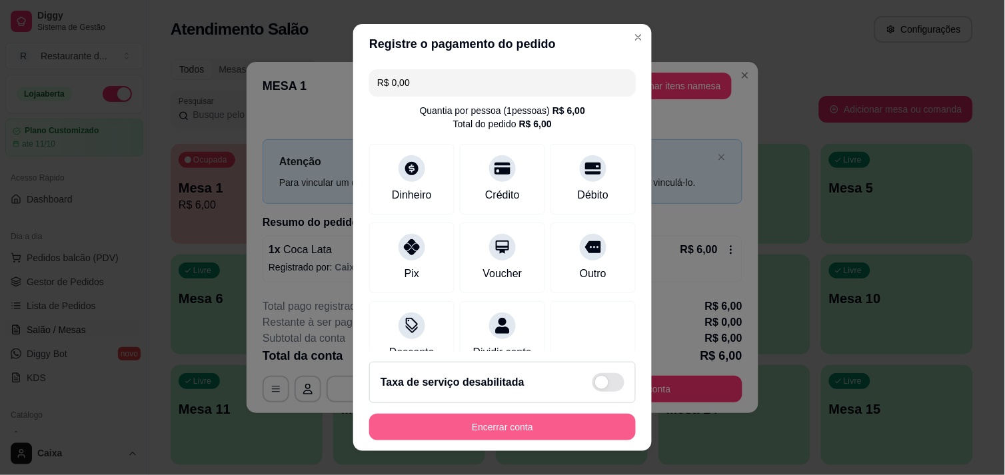
click at [534, 425] on button "Encerrar conta" at bounding box center [502, 427] width 266 height 27
